Goal: Task Accomplishment & Management: Manage account settings

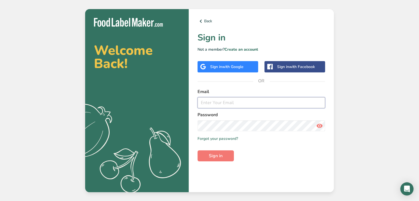
click at [222, 102] on input "email" at bounding box center [262, 102] width 128 height 11
type input "[EMAIL_ADDRESS][PERSON_NAME][DOMAIN_NAME]"
click at [215, 160] on button "Sign in" at bounding box center [216, 156] width 36 height 11
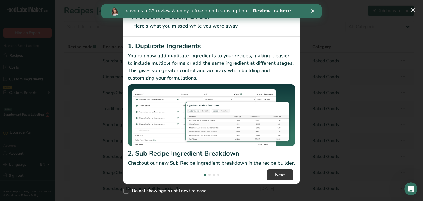
click at [312, 12] on icon "Close" at bounding box center [313, 10] width 3 height 3
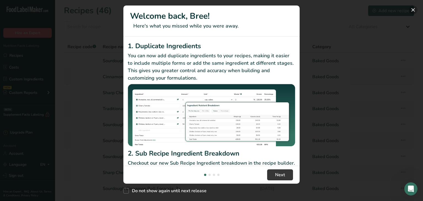
click at [415, 10] on button "New Features" at bounding box center [413, 10] width 9 height 9
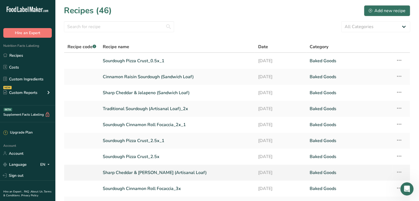
click at [401, 173] on icon at bounding box center [399, 172] width 7 height 10
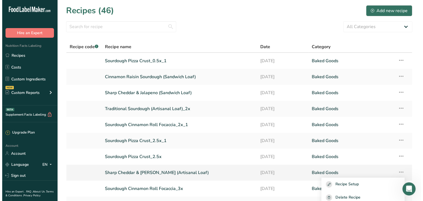
scroll to position [41, 0]
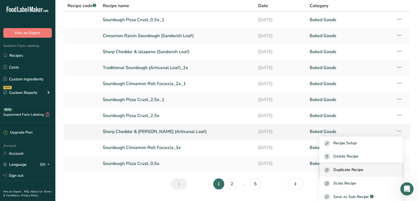
click at [359, 168] on span "Duplicate Recipe" at bounding box center [349, 170] width 30 height 6
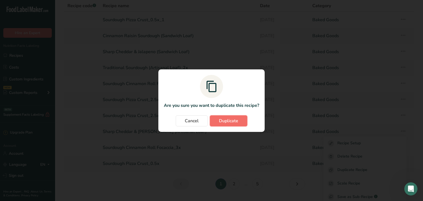
click at [230, 120] on span "Duplicate" at bounding box center [228, 121] width 19 height 7
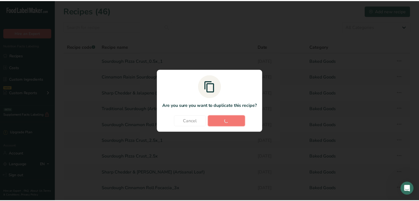
scroll to position [0, 0]
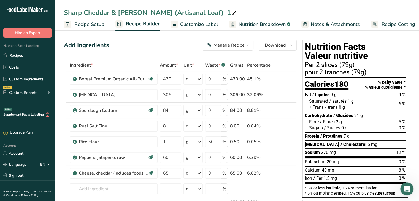
click at [202, 12] on div "Sharp Cheddar & [PERSON_NAME] (Artisanal Loaf)_1" at bounding box center [151, 13] width 174 height 10
drag, startPoint x: 146, startPoint y: 14, endPoint x: 37, endPoint y: 19, distance: 108.2
type input "Cheddar [PERSON_NAME] (Artisanal Loaf)"
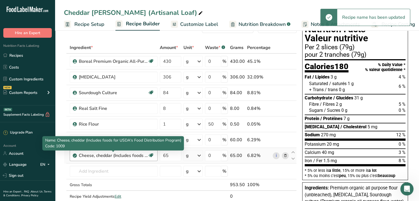
scroll to position [18, 0]
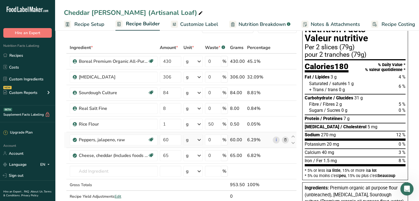
click at [286, 141] on icon at bounding box center [285, 140] width 4 height 6
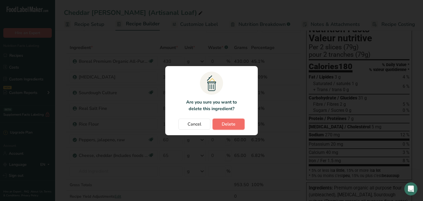
click at [229, 123] on span "Delete" at bounding box center [229, 124] width 14 height 7
type input "65"
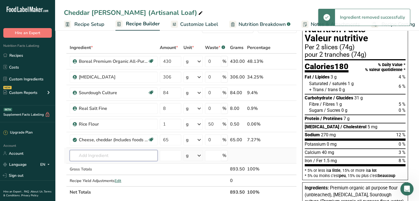
click at [100, 154] on input "text" at bounding box center [114, 155] width 88 height 11
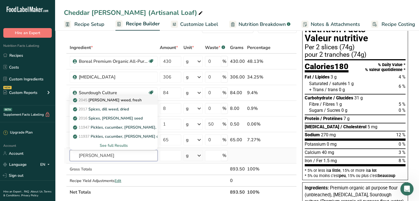
type input "[PERSON_NAME]"
click at [108, 101] on p "2045 [PERSON_NAME] weed, fresh" at bounding box center [108, 100] width 68 height 6
type input "[PERSON_NAME] weed, fresh"
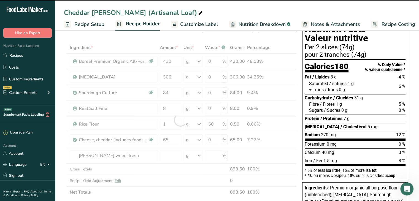
type input "0"
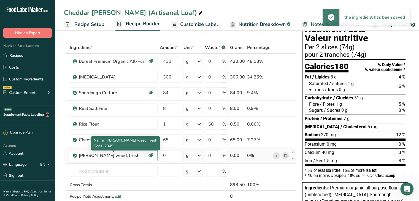
click at [124, 157] on div "[PERSON_NAME] weed, fresh" at bounding box center [113, 155] width 69 height 7
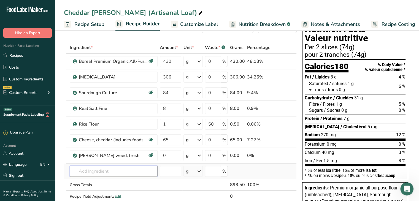
click at [109, 169] on input "text" at bounding box center [114, 171] width 88 height 11
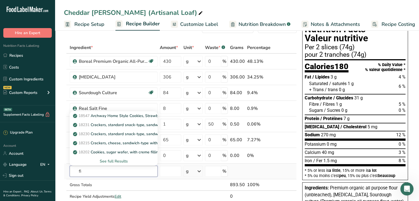
type input "f"
type input "d"
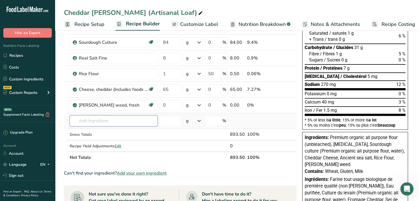
scroll to position [68, 0]
click at [196, 105] on div "g" at bounding box center [193, 105] width 19 height 11
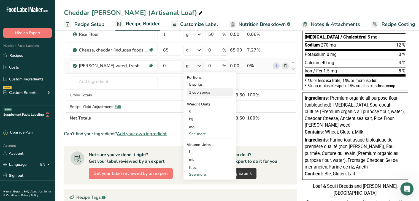
scroll to position [109, 0]
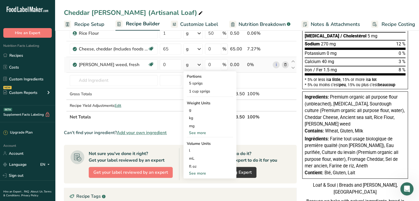
click at [197, 174] on div "See more" at bounding box center [210, 174] width 46 height 6
select select "22"
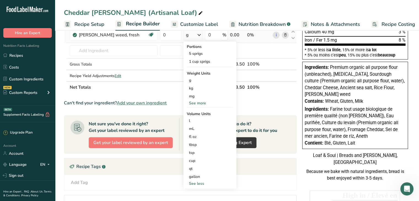
scroll to position [139, 0]
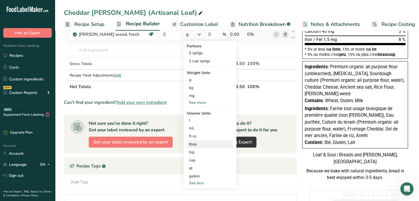
click at [195, 144] on div "tbsp" at bounding box center [210, 144] width 42 height 6
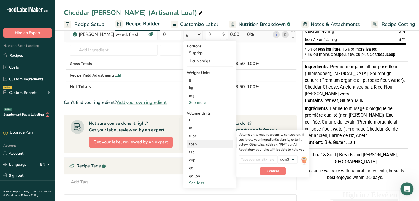
click at [220, 145] on div "tbsp" at bounding box center [210, 144] width 42 height 6
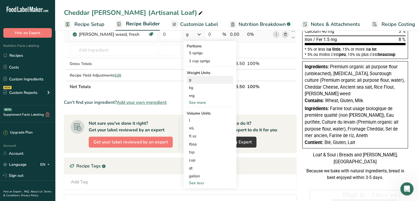
click at [208, 80] on div "g" at bounding box center [210, 80] width 46 height 8
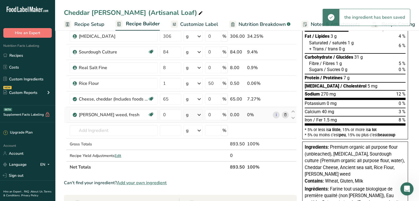
scroll to position [58, 0]
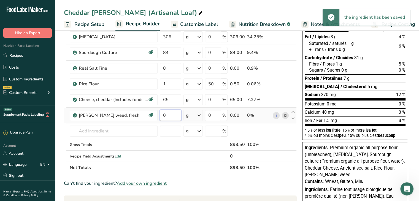
click at [172, 114] on input "0" at bounding box center [171, 115] width 22 height 11
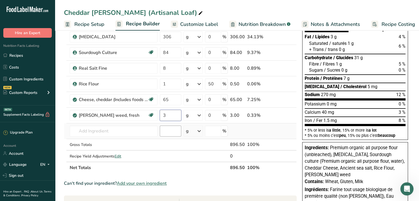
type input "3"
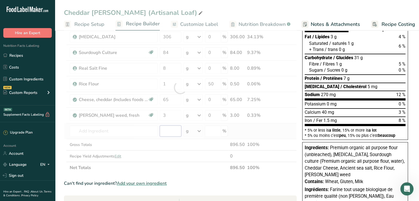
click at [174, 127] on div "Ingredient * Amount * Unit * Waste * .a-a{fill:#347362;}.b-a{fill:#fff;} Grams …" at bounding box center [180, 88] width 233 height 172
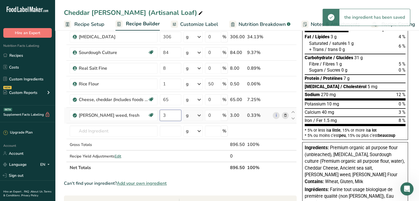
click at [175, 115] on input "3" at bounding box center [171, 115] width 22 height 11
type input "4"
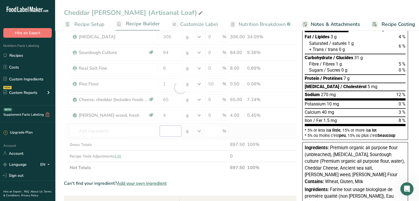
click at [172, 133] on div "Ingredient * Amount * Unit * Waste * .a-a{fill:#347362;}.b-a{fill:#fff;} Grams …" at bounding box center [180, 88] width 233 height 172
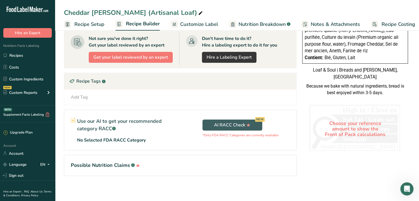
scroll to position [0, 0]
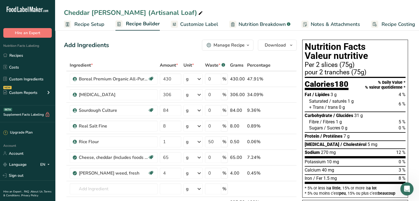
click at [198, 22] on span "Customize Label" at bounding box center [199, 24] width 38 height 7
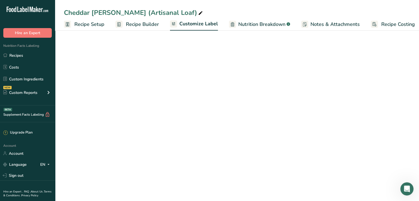
scroll to position [0, 5]
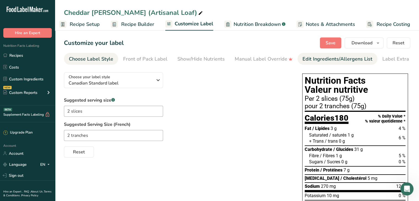
click at [305, 57] on div "Edit Ingredients/Allergens List" at bounding box center [338, 58] width 70 height 7
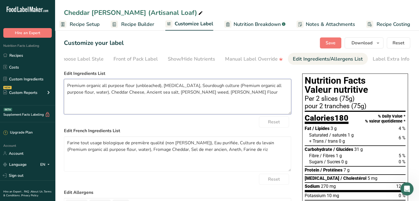
click at [180, 92] on textarea "Premium organic all purpose flour (unbleached), [MEDICAL_DATA], Sourdough cultu…" at bounding box center [177, 96] width 227 height 35
click at [207, 93] on textarea "Premium organic all purpose flour (unbleached), [MEDICAL_DATA], Sourdough cultu…" at bounding box center [177, 96] width 227 height 35
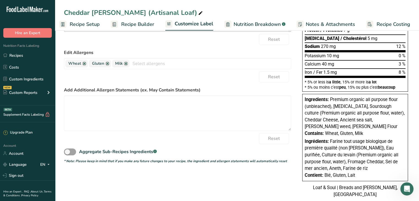
scroll to position [154, 0]
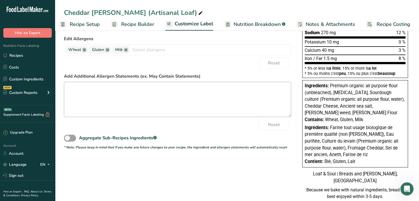
type textarea "Premium organic all purpose flour (unbleached), [MEDICAL_DATA], Sourdough cultu…"
click at [191, 98] on textarea at bounding box center [177, 99] width 227 height 35
type textarea "M"
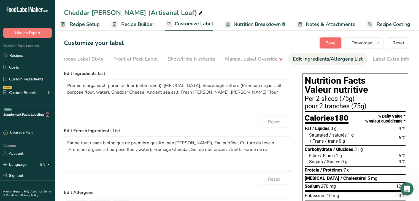
click at [329, 44] on span "Save" at bounding box center [331, 43] width 10 height 7
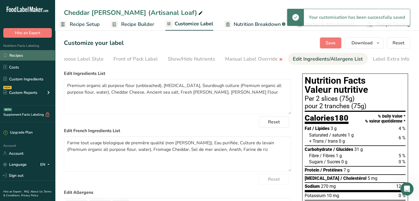
click at [30, 57] on link "Recipes" at bounding box center [27, 55] width 55 height 10
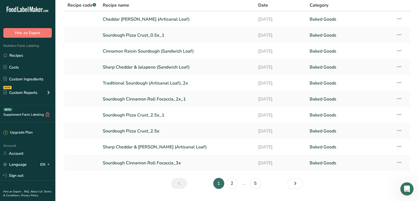
scroll to position [42, 0]
click at [139, 151] on link "Sharp Cheddar & [PERSON_NAME] (Artisanal Loaf)" at bounding box center [177, 147] width 149 height 12
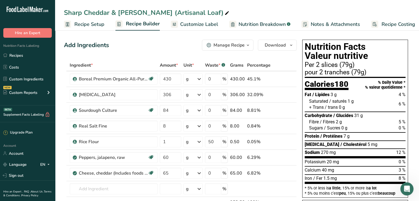
click at [206, 26] on span "Customize Label" at bounding box center [199, 24] width 38 height 7
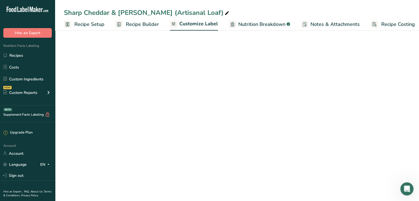
scroll to position [0, 5]
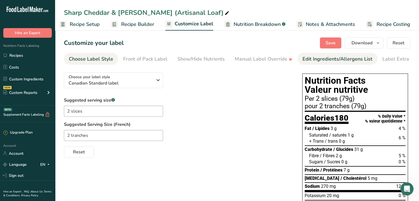
click at [316, 53] on link "Edit Ingredients/Allergens List" at bounding box center [338, 59] width 70 height 12
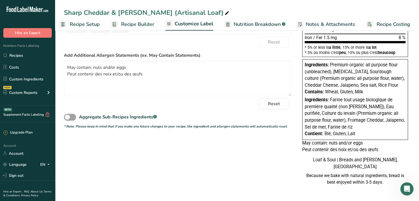
scroll to position [182, 0]
drag, startPoint x: 158, startPoint y: 72, endPoint x: 66, endPoint y: 54, distance: 93.3
click at [66, 54] on div "Add Additional Allergen Statements (ex. May Contain Statements) May contain: nu…" at bounding box center [177, 74] width 227 height 44
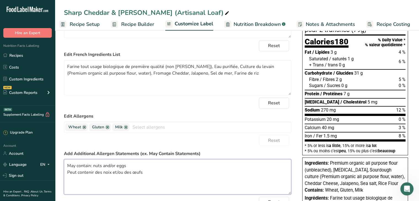
scroll to position [0, 0]
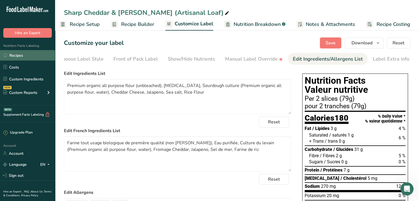
click at [12, 55] on link "Recipes" at bounding box center [27, 55] width 55 height 10
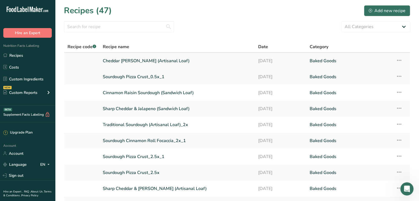
click at [137, 63] on link "Cheddar [PERSON_NAME] (Artisanal Loaf)" at bounding box center [177, 61] width 149 height 12
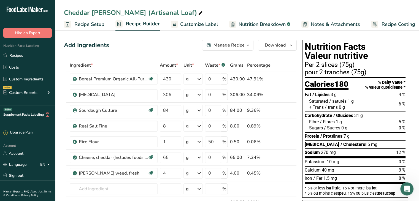
click at [210, 26] on span "Customize Label" at bounding box center [199, 24] width 38 height 7
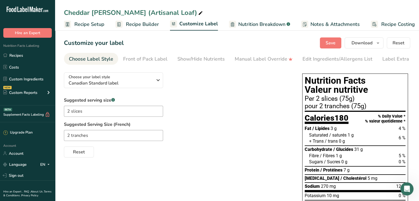
scroll to position [0, 5]
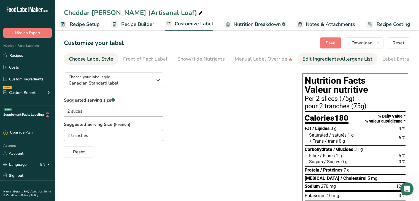
click at [312, 60] on div "Edit Ingredients/Allergens List" at bounding box center [338, 58] width 70 height 7
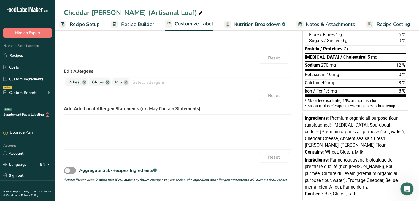
scroll to position [121, 0]
click at [141, 132] on textarea at bounding box center [177, 131] width 227 height 35
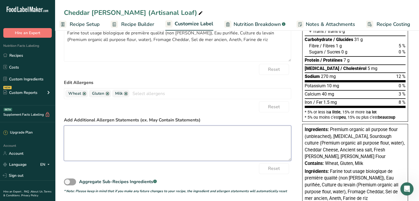
scroll to position [122, 0]
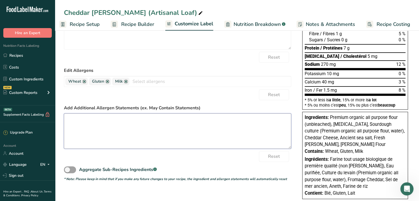
paste textarea "May contain: nuts and/or eggs Peut contenir des noix et/ou des œufs"
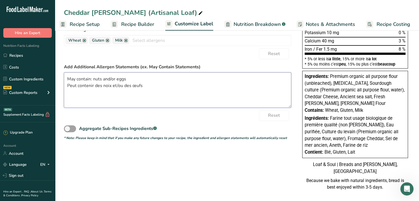
scroll to position [175, 0]
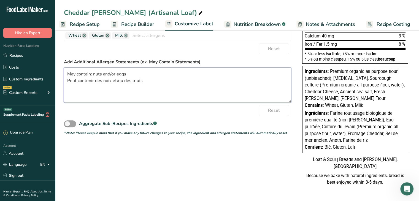
type textarea "May contain: nuts and/or eggs Peut contenir des noix et/ou des œufs"
click at [172, 160] on div "Choose your label style Canadian Standard label USA (FDA) Standard FDA label Ta…" at bounding box center [237, 46] width 347 height 293
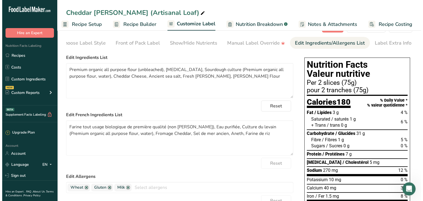
scroll to position [0, 0]
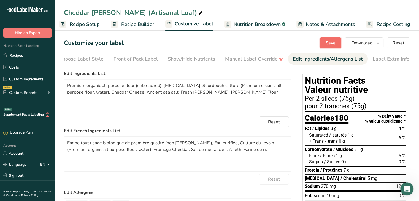
click at [333, 47] on button "Save" at bounding box center [331, 42] width 22 height 11
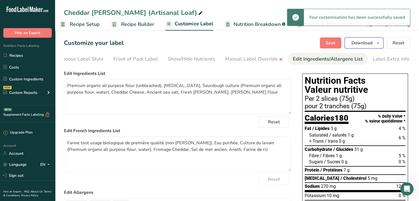
click at [382, 45] on span "button" at bounding box center [378, 43] width 7 height 7
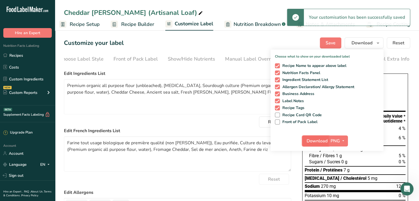
click at [323, 136] on button "Download" at bounding box center [315, 141] width 27 height 11
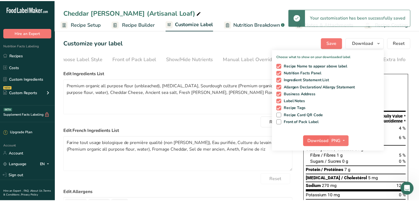
scroll to position [0, 1]
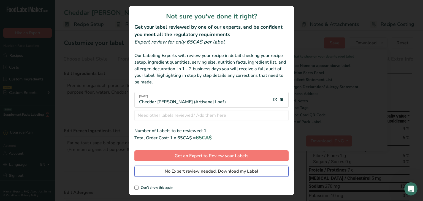
click at [203, 168] on span "No Expert review needed. Download my Label" at bounding box center [212, 171] width 94 height 7
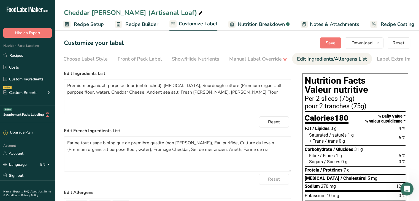
click at [104, 11] on div "Cheddar [PERSON_NAME] (Artisanal Loaf)" at bounding box center [134, 13] width 140 height 10
click at [104, 11] on input "Cheddar [PERSON_NAME] (Artisanal Loaf)" at bounding box center [237, 13] width 347 height 10
click at [128, 12] on input "Cheddar [PERSON_NAME] Sourdoough (Artisanal Loaf)" at bounding box center [237, 13] width 347 height 10
type input "Cheddar [PERSON_NAME] Sourdough (Artisanal Loaf)"
click at [338, 43] on button "Save" at bounding box center [331, 42] width 22 height 11
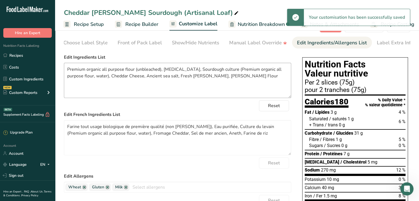
scroll to position [0, 0]
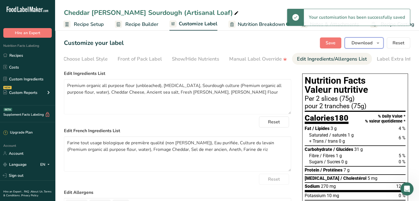
click at [365, 40] on span "Download" at bounding box center [362, 43] width 21 height 7
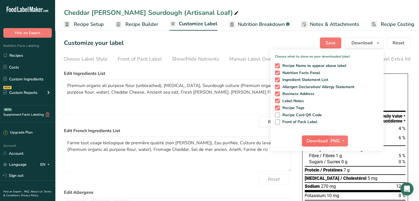
click at [322, 143] on span "Download" at bounding box center [317, 141] width 21 height 7
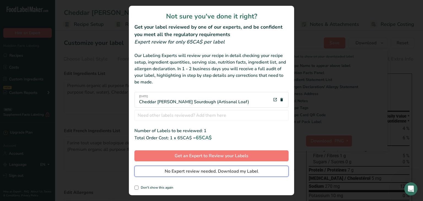
click at [222, 172] on span "No Expert review needed. Download my Label" at bounding box center [212, 171] width 94 height 7
